Goal: Task Accomplishment & Management: Manage account settings

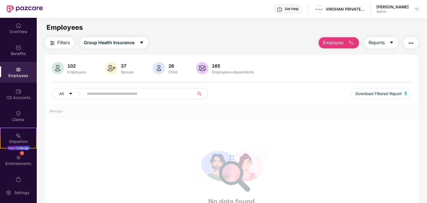
click at [22, 73] on div "Employees" at bounding box center [18, 76] width 37 height 6
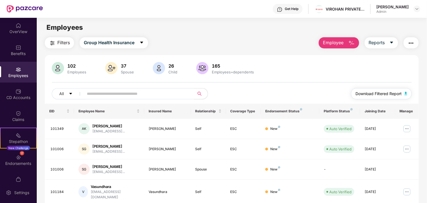
click at [397, 92] on span "Download Filtered Report" at bounding box center [379, 94] width 46 height 6
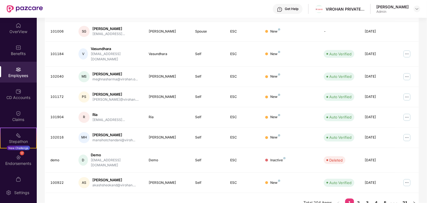
scroll to position [138, 0]
click at [359, 199] on link "2" at bounding box center [358, 203] width 9 height 8
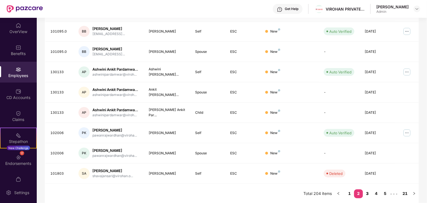
click at [369, 194] on link "3" at bounding box center [367, 194] width 9 height 8
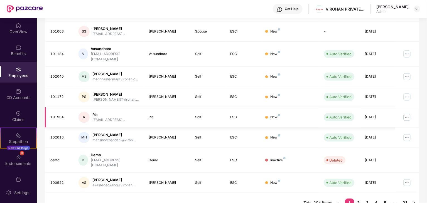
scroll to position [0, 0]
